Goal: Information Seeking & Learning: Check status

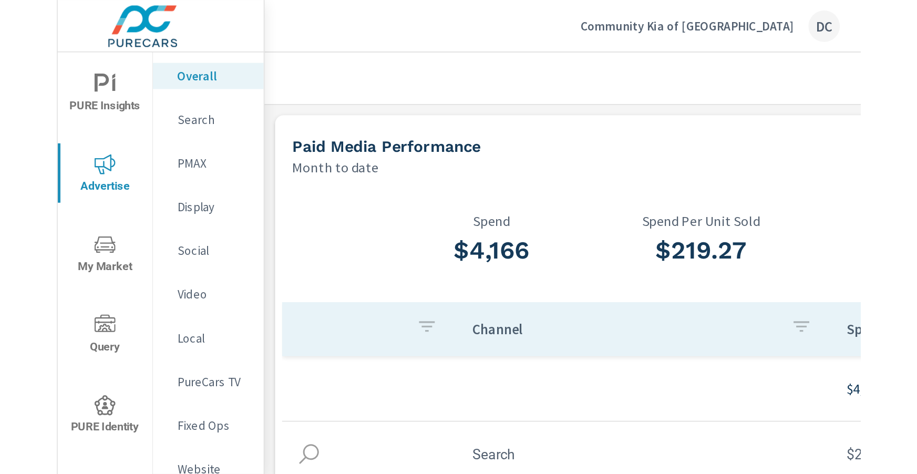
scroll to position [178, 0]
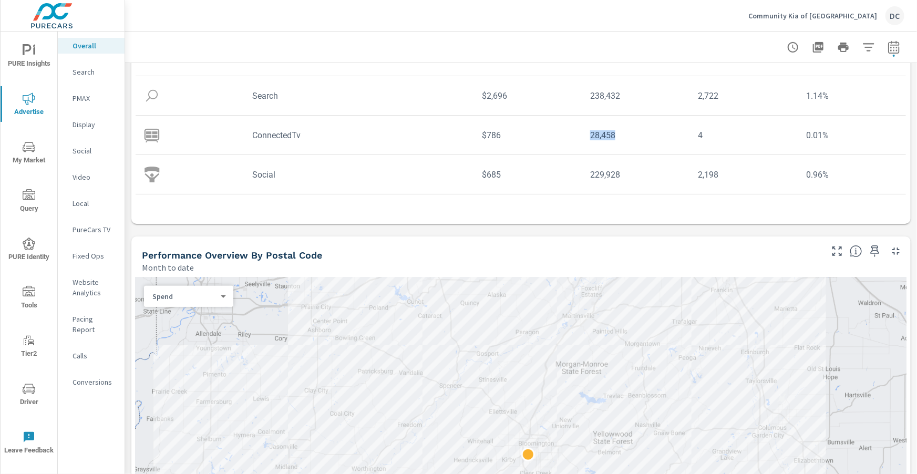
click at [16, 44] on span "PURE Insights" at bounding box center [29, 57] width 50 height 26
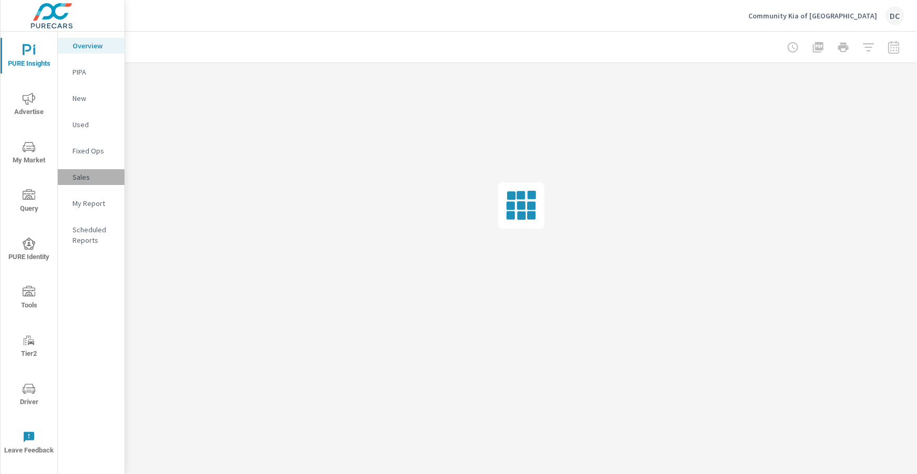
click at [82, 176] on p "Sales" at bounding box center [95, 177] width 44 height 11
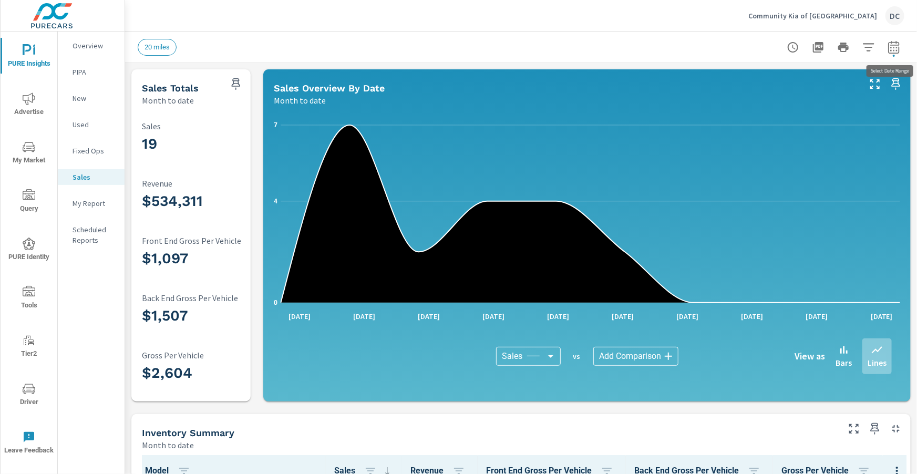
scroll to position [5, 0]
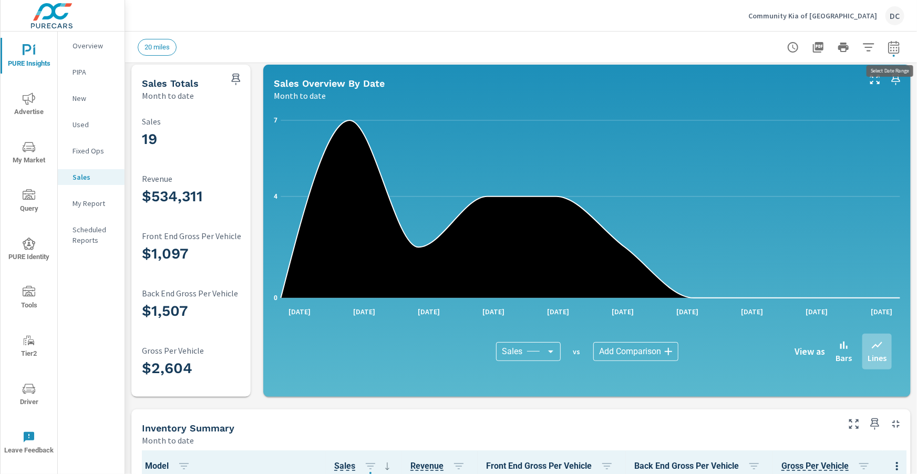
click at [484, 47] on icon "button" at bounding box center [894, 49] width 7 height 4
select select "Month to date"
click at [484, 48] on icon "button" at bounding box center [894, 47] width 13 height 13
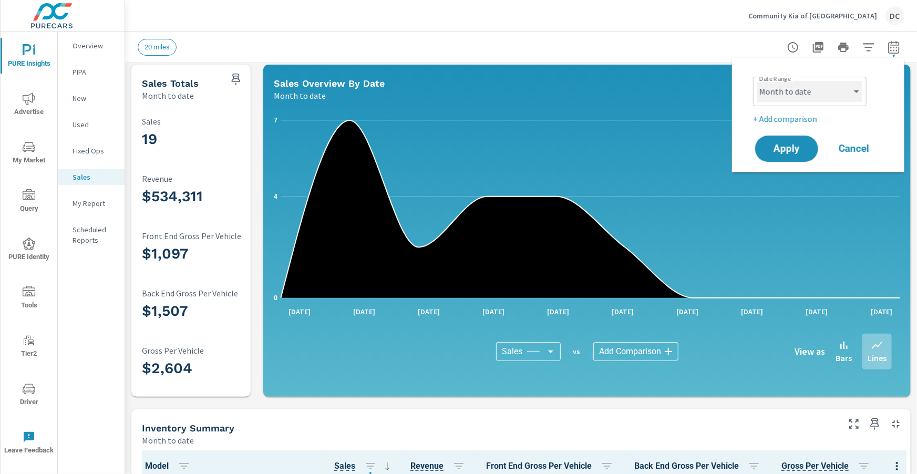
click at [484, 101] on select "Custom Yesterday Last week Last 7 days Last 14 days Last 30 days Last 45 days L…" at bounding box center [810, 91] width 105 height 21
click at [484, 81] on select "Custom Yesterday Last week Last 7 days Last 14 days Last 30 days Last 45 days L…" at bounding box center [810, 91] width 105 height 21
select select "Last month"
drag, startPoint x: 800, startPoint y: 143, endPoint x: 796, endPoint y: 139, distance: 5.6
click at [484, 144] on span "Apply" at bounding box center [786, 149] width 43 height 10
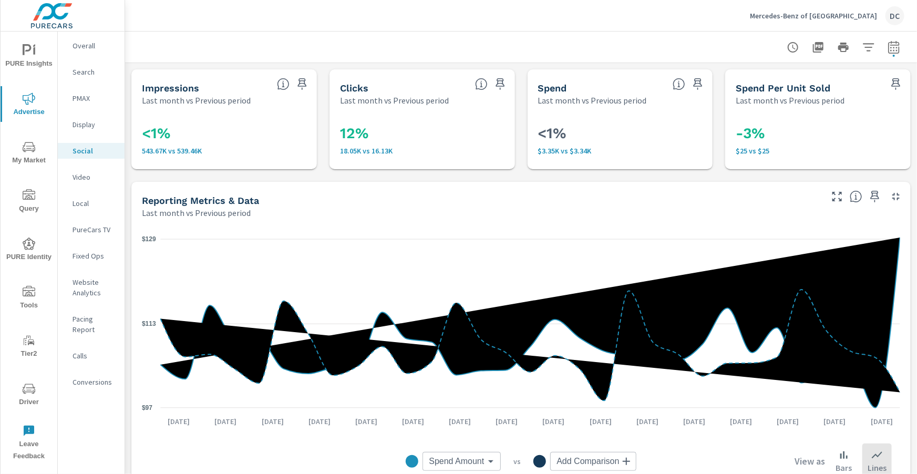
scroll to position [489, 0]
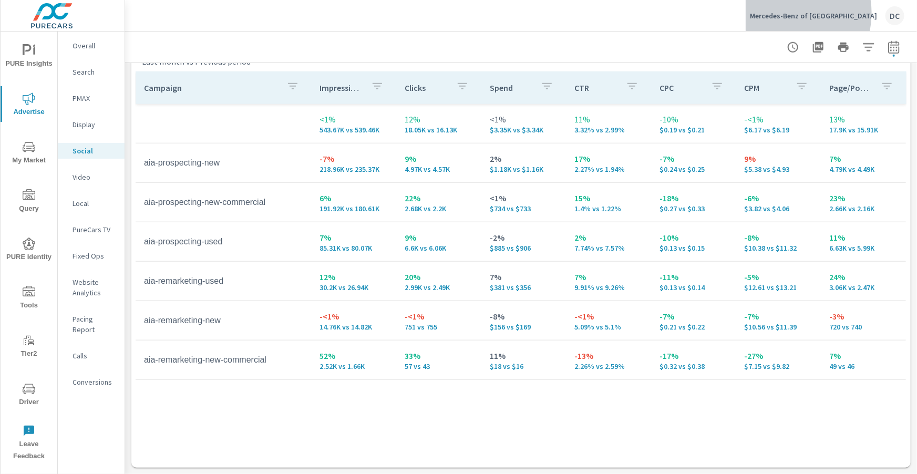
click at [821, 13] on p "Mercedes-Benz of Lancaster" at bounding box center [813, 15] width 127 height 9
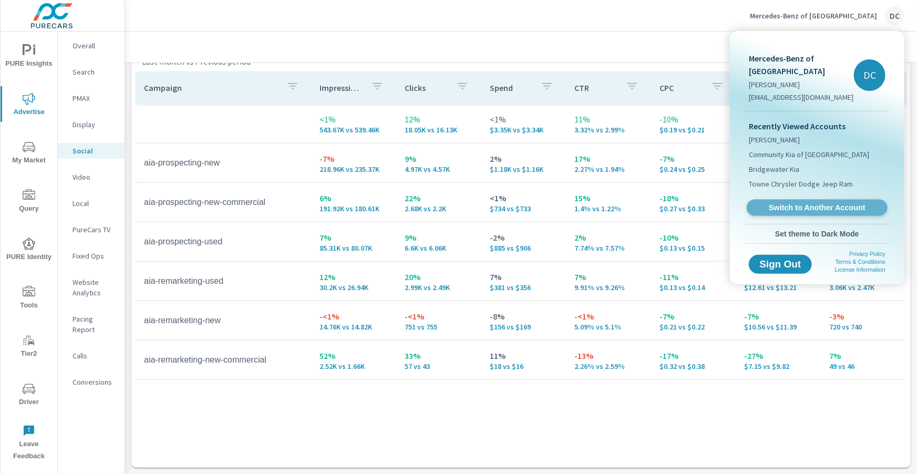
click at [789, 200] on link "Switch to Another Account" at bounding box center [817, 208] width 141 height 16
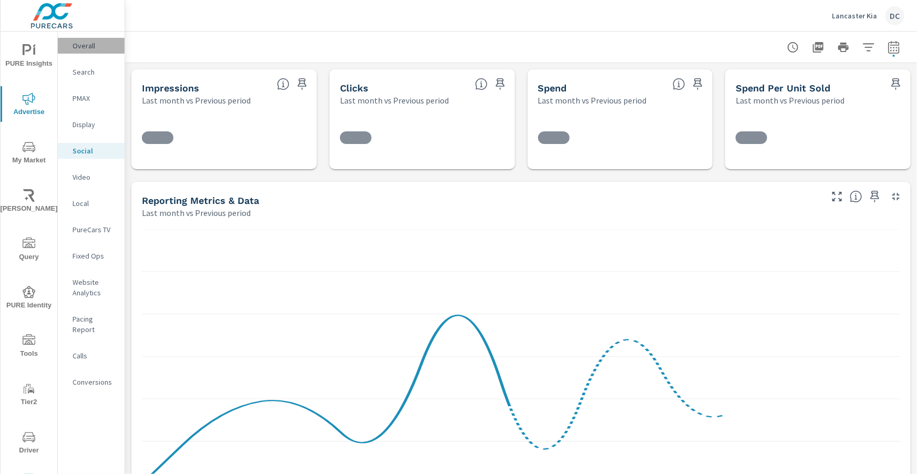
click at [80, 44] on p "Overall" at bounding box center [95, 45] width 44 height 11
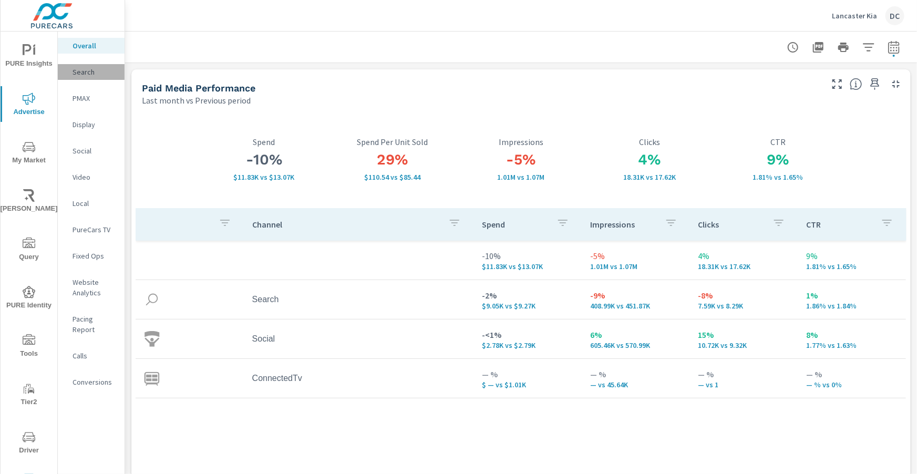
click at [91, 76] on p "Search" at bounding box center [95, 72] width 44 height 11
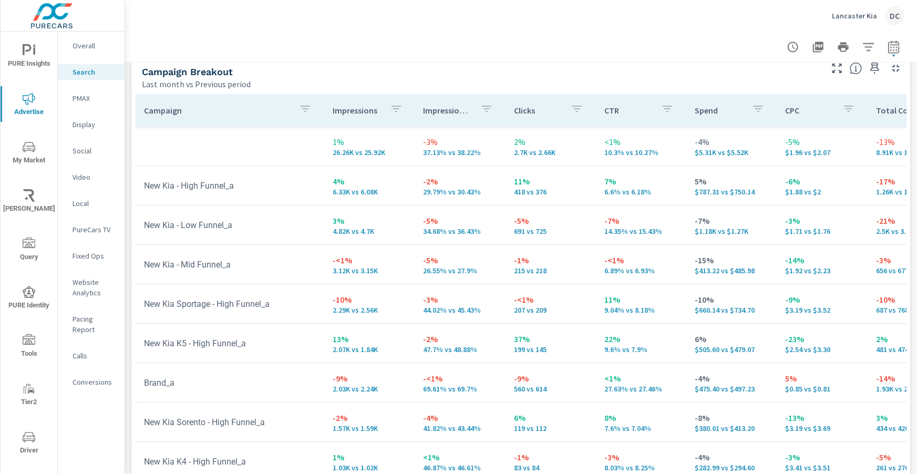
scroll to position [1051, 0]
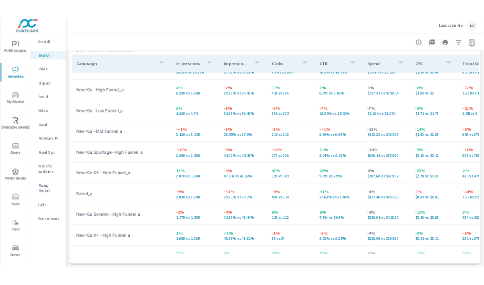
scroll to position [19, 0]
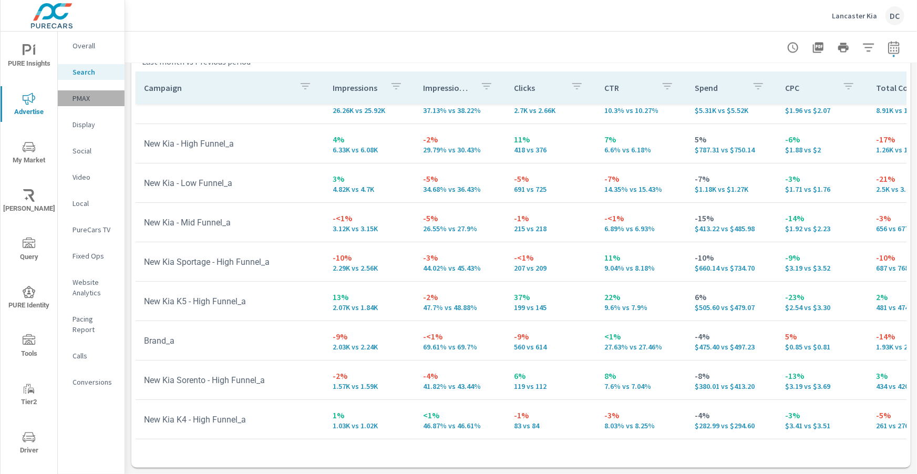
click at [87, 103] on div "PMAX" at bounding box center [91, 98] width 67 height 16
